Goal: Information Seeking & Learning: Learn about a topic

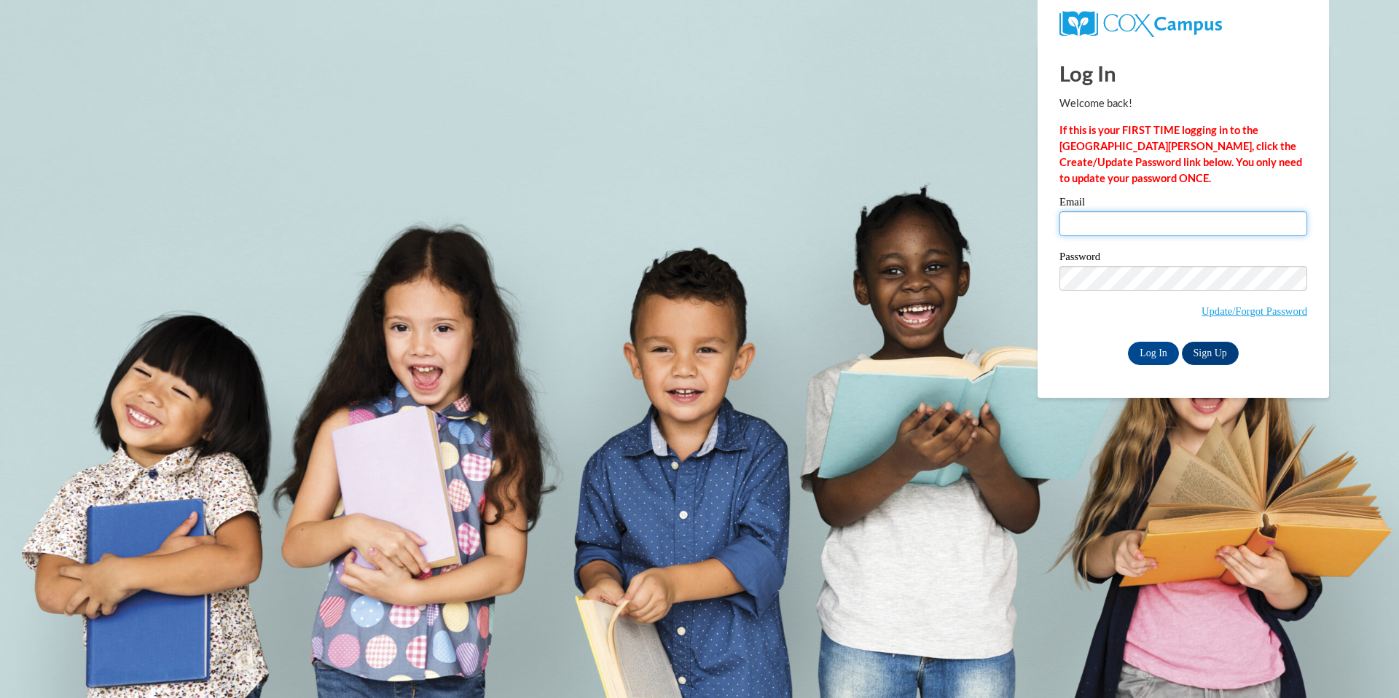
click at [1083, 219] on input "Email" at bounding box center [1184, 223] width 248 height 25
type input "losieka@medford.k12.wi.us"
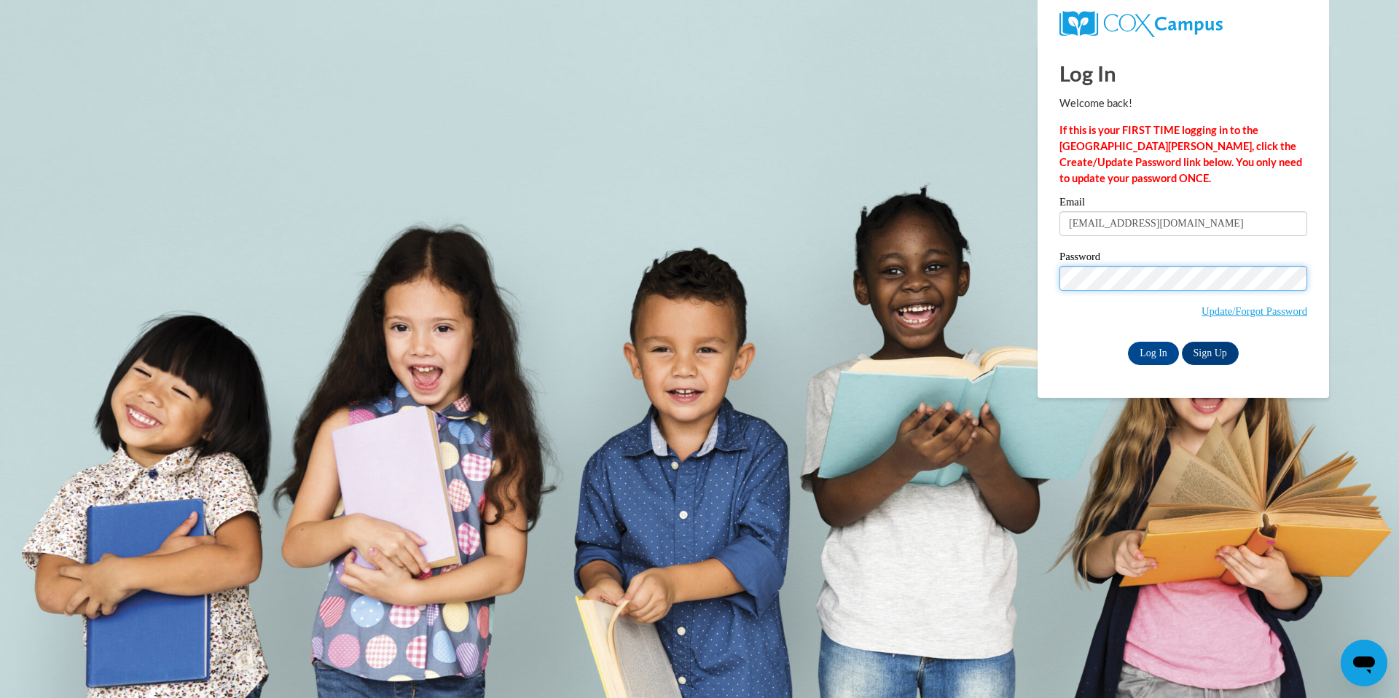
click at [1128, 342] on input "Log In" at bounding box center [1153, 353] width 51 height 23
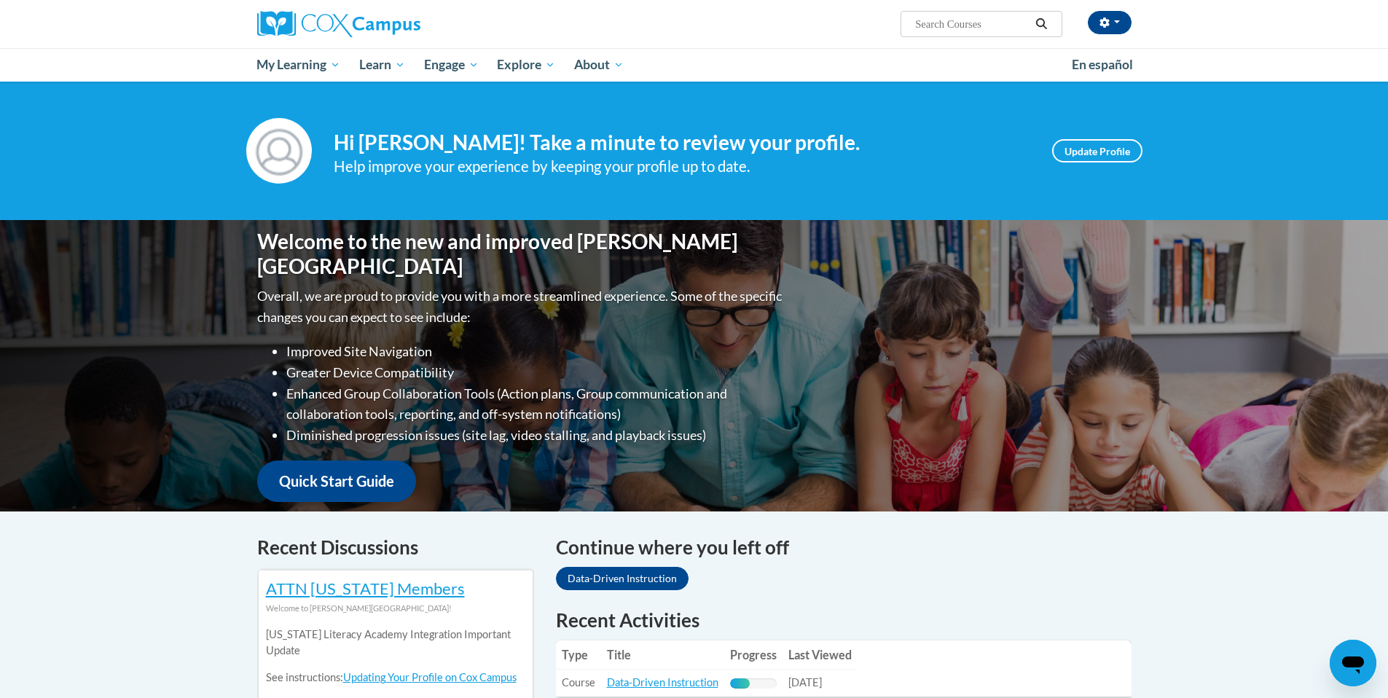
scroll to position [305, 0]
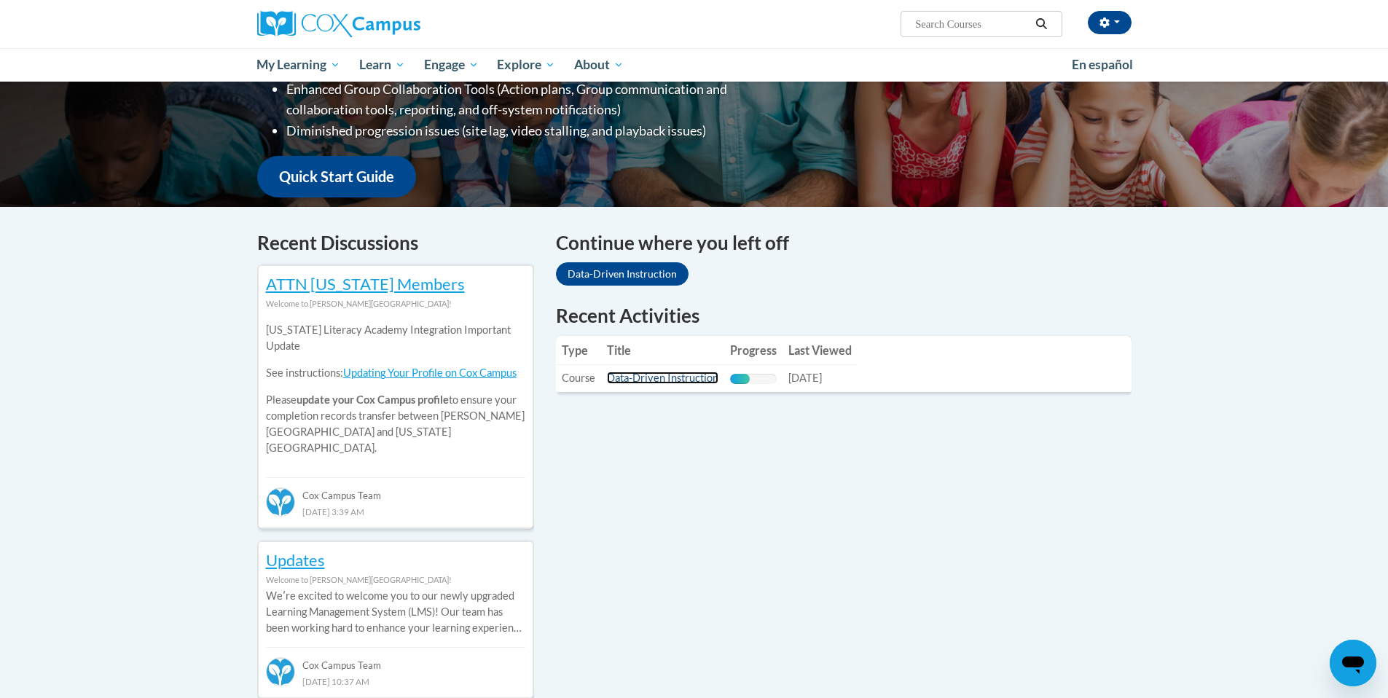
click at [677, 383] on link "Data-Driven Instruction" at bounding box center [662, 378] width 111 height 12
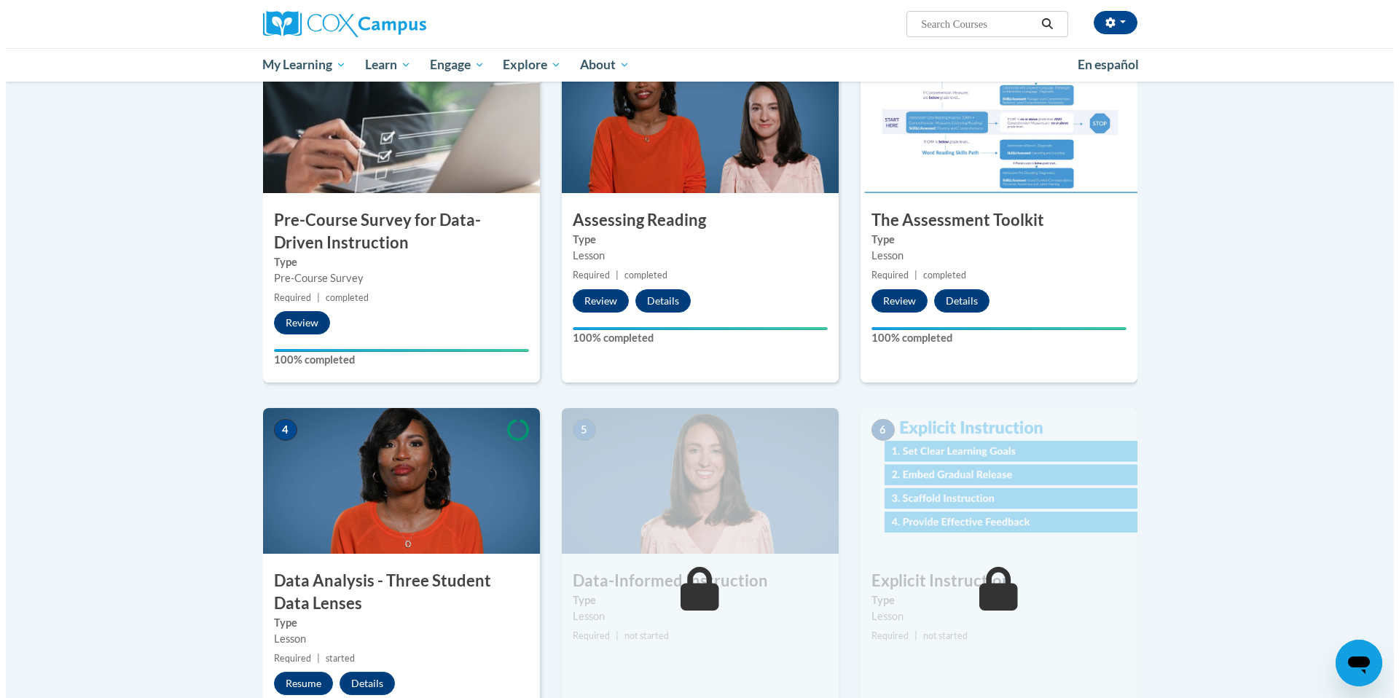
scroll to position [402, 0]
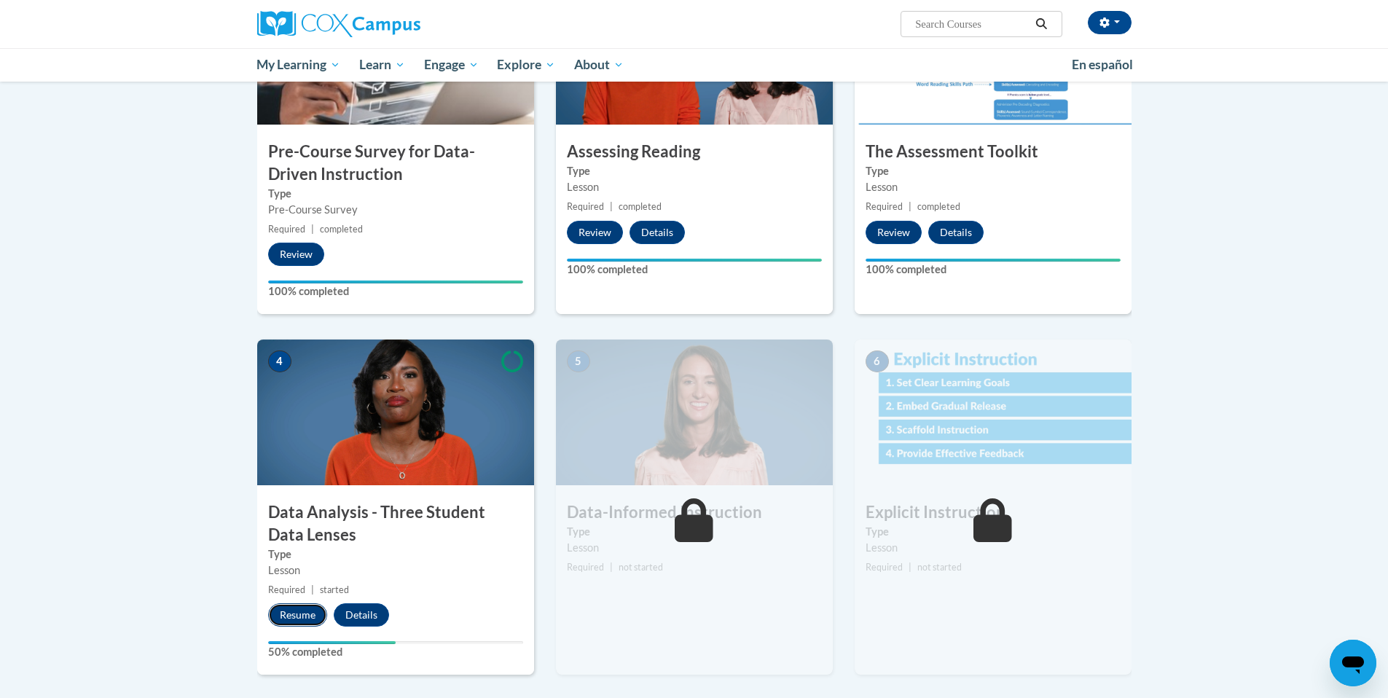
click at [301, 616] on button "Resume" at bounding box center [297, 614] width 59 height 23
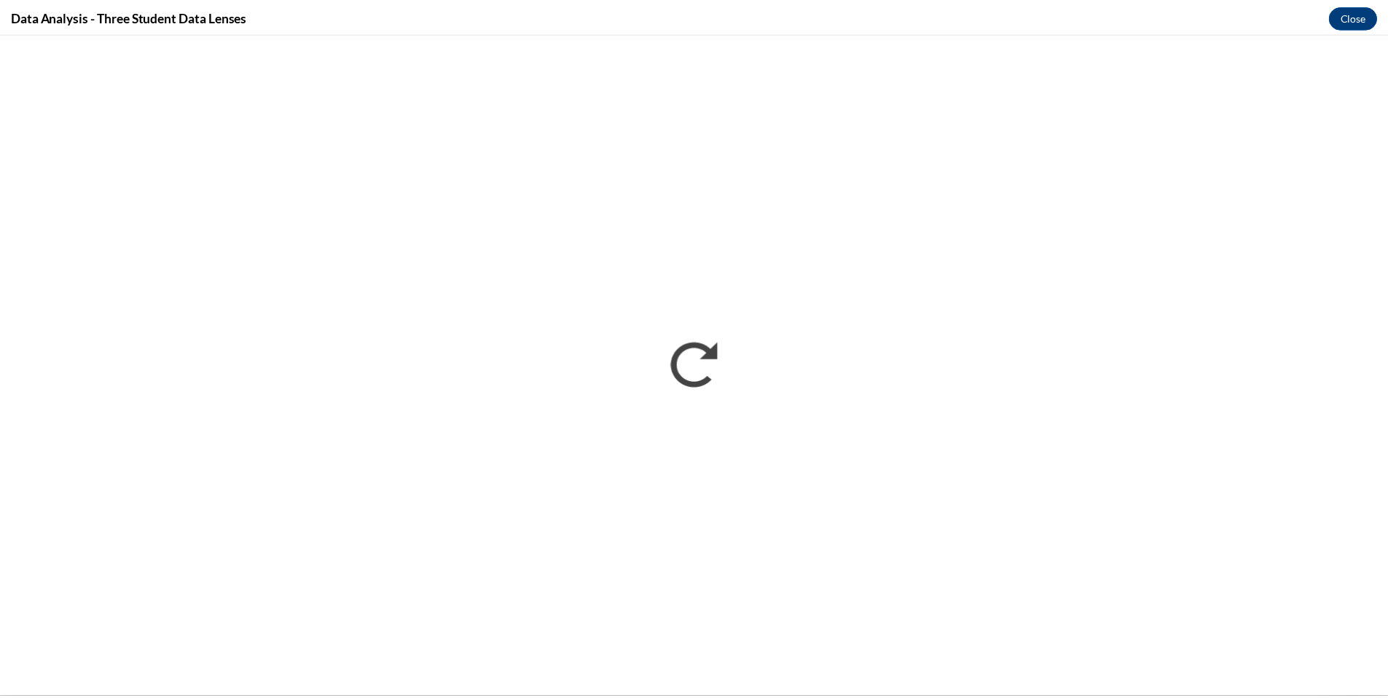
scroll to position [0, 0]
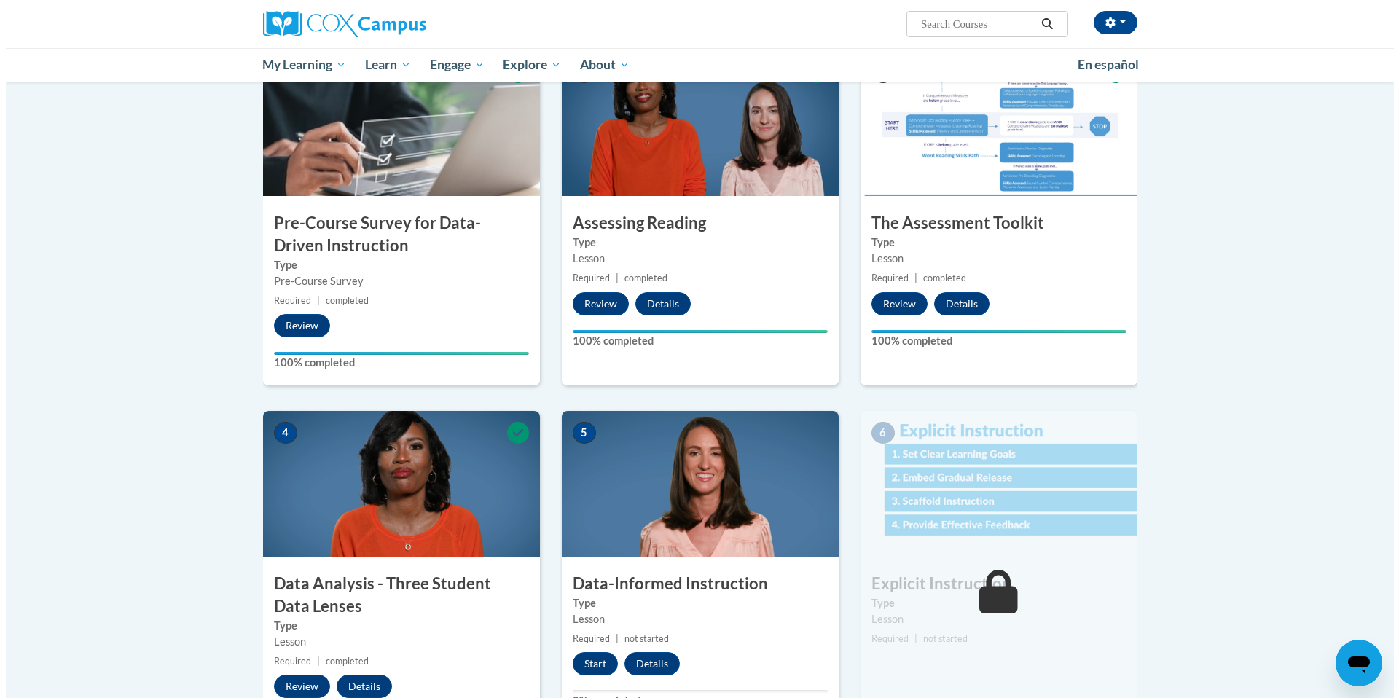
scroll to position [442, 0]
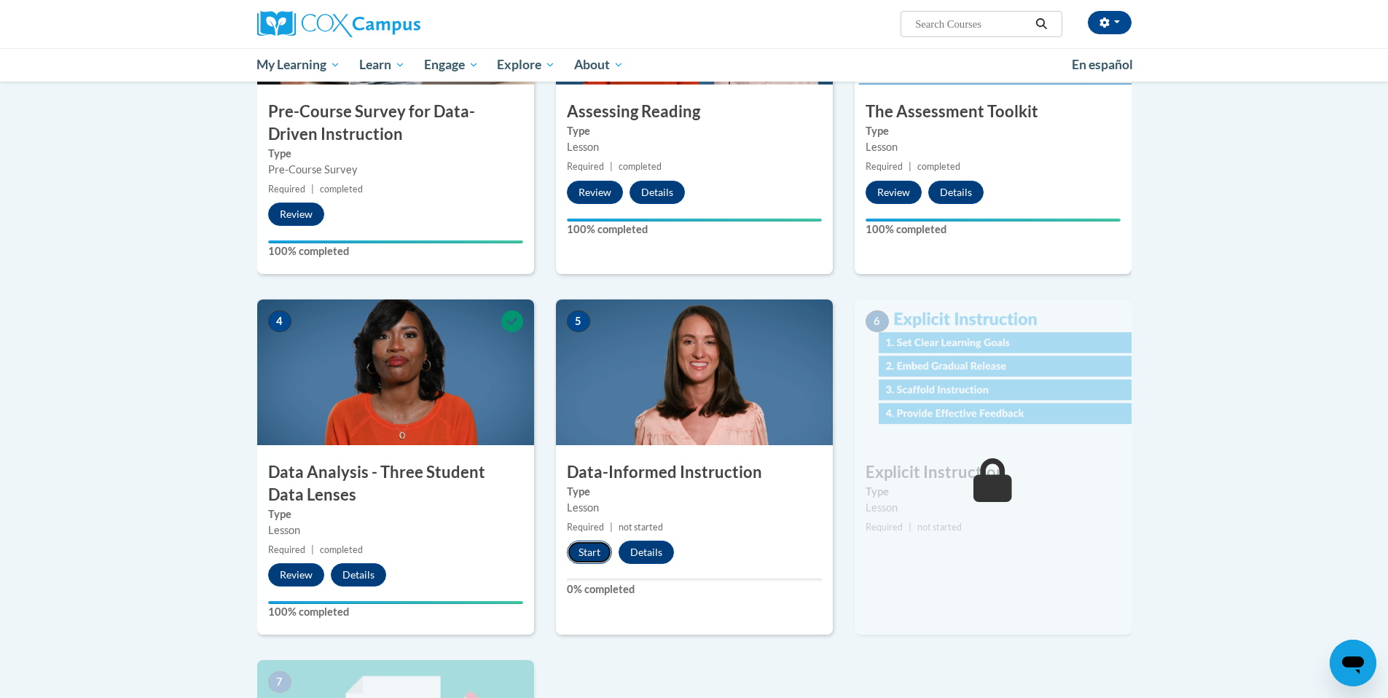
click at [598, 551] on button "Start" at bounding box center [589, 552] width 45 height 23
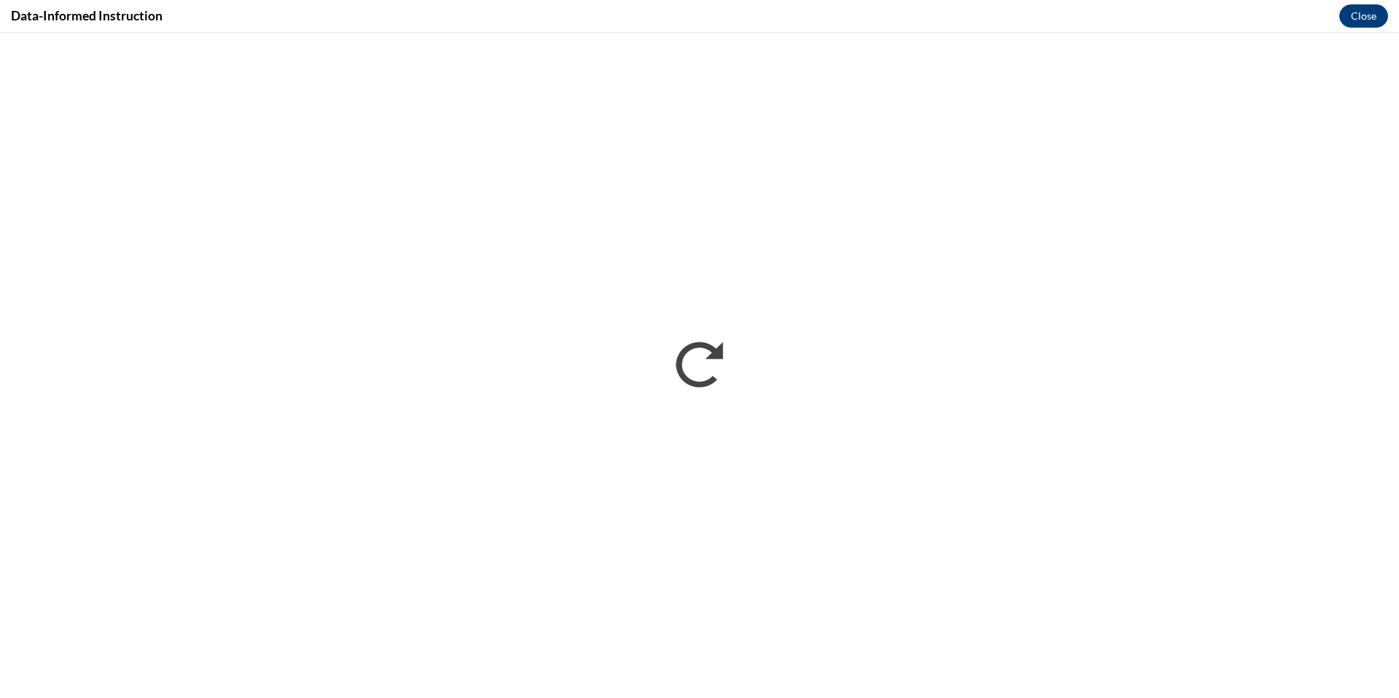
scroll to position [0, 0]
